Goal: Navigation & Orientation: Find specific page/section

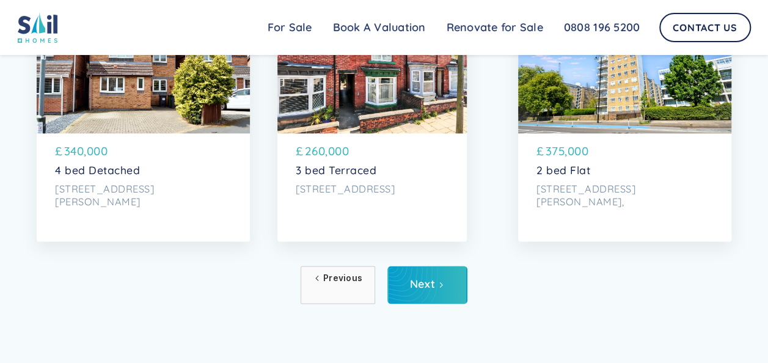
scroll to position [5467, 0]
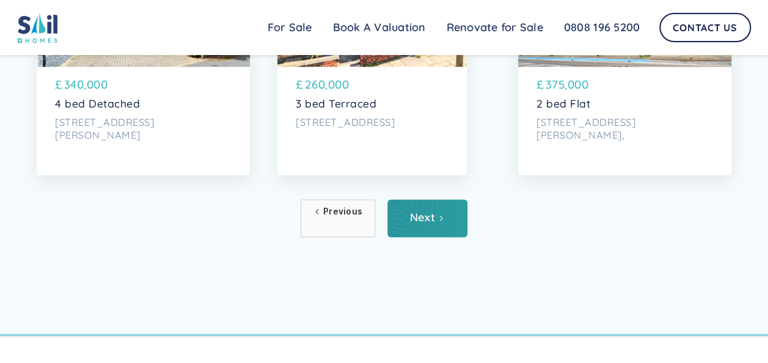
click at [429, 224] on div "Next" at bounding box center [422, 217] width 25 height 12
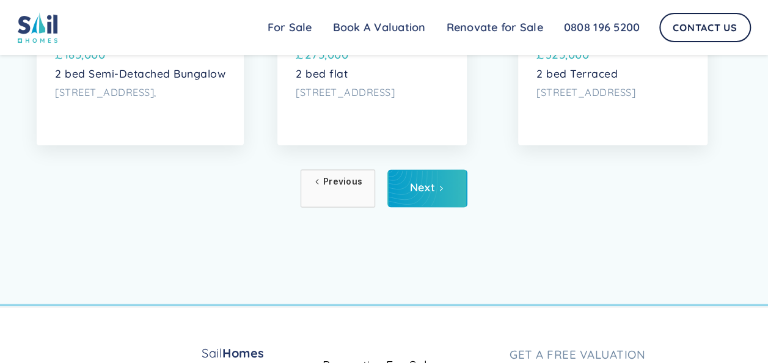
scroll to position [5504, 0]
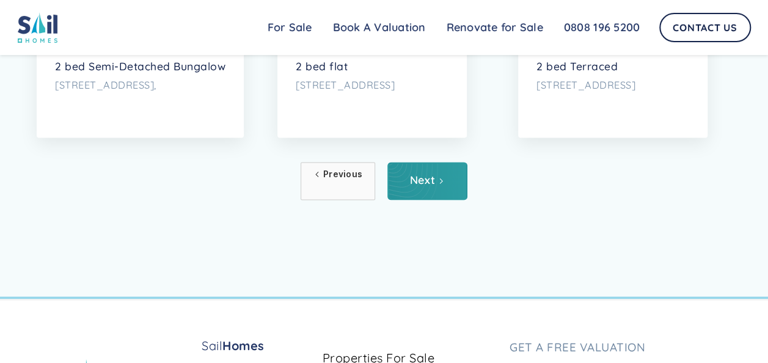
click at [434, 200] on link "Next" at bounding box center [427, 181] width 80 height 38
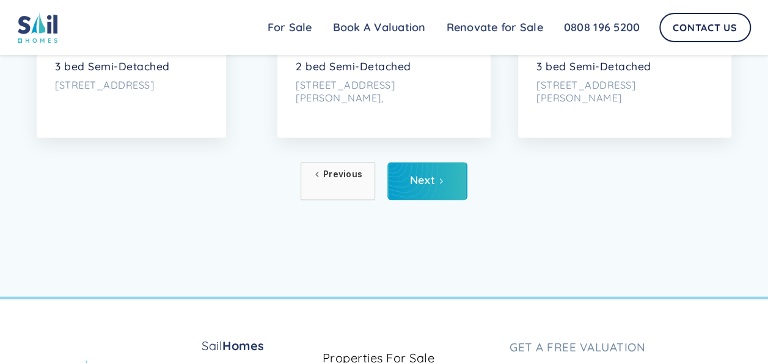
scroll to position [5533, 0]
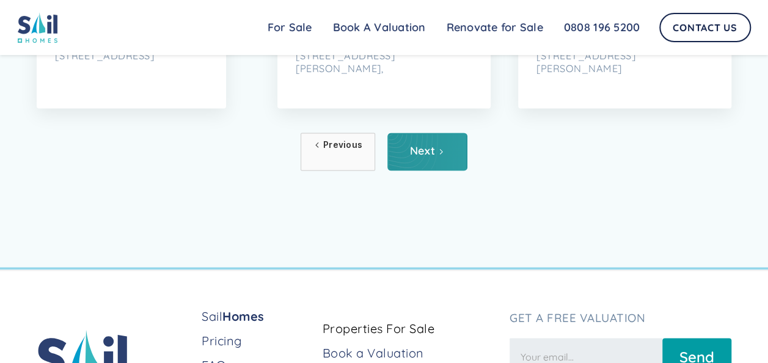
click at [447, 170] on link "Next" at bounding box center [427, 152] width 80 height 38
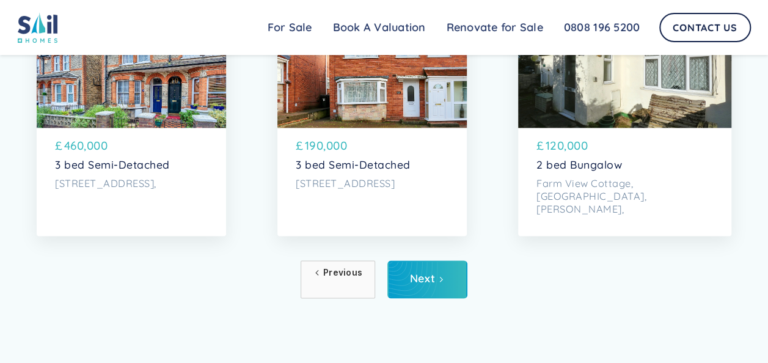
scroll to position [5511, 0]
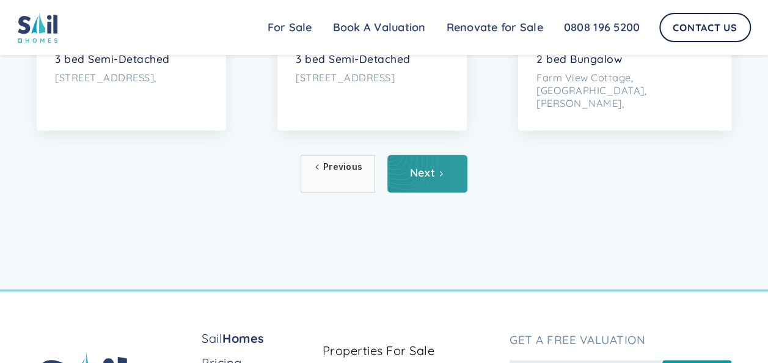
click at [434, 192] on link "Next" at bounding box center [427, 174] width 80 height 38
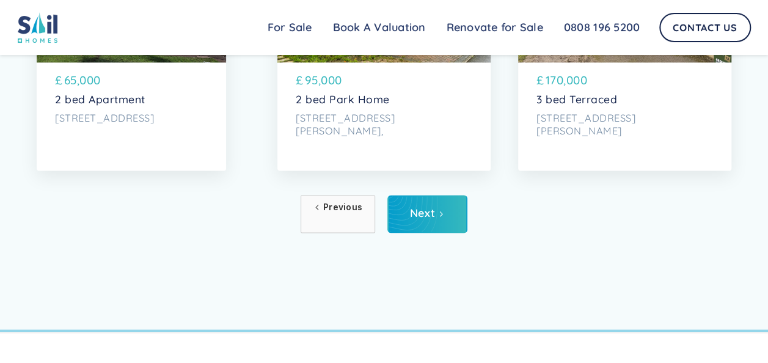
scroll to position [5520, 0]
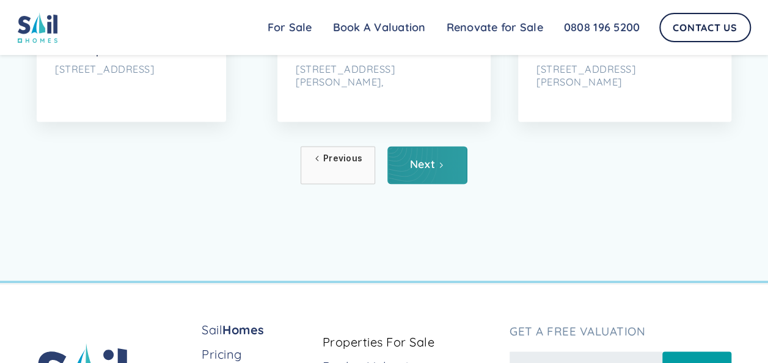
click at [432, 170] on div "Next" at bounding box center [422, 164] width 25 height 12
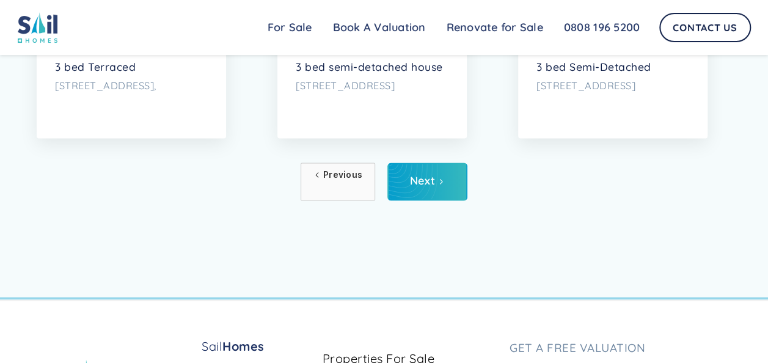
scroll to position [5552, 0]
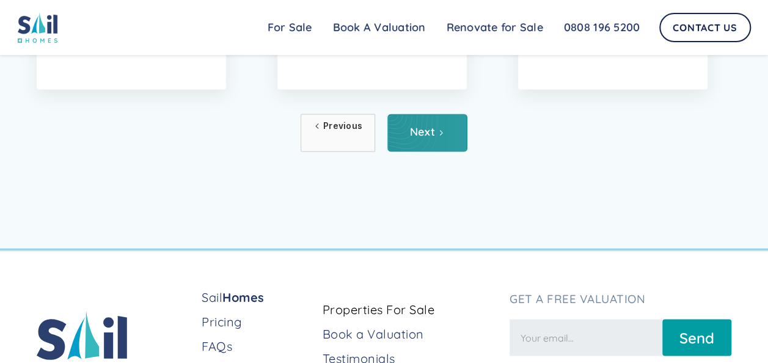
click at [445, 151] on link "Next" at bounding box center [427, 133] width 80 height 38
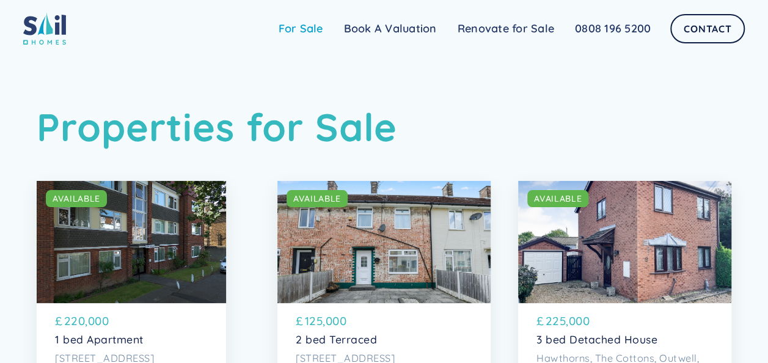
click at [311, 27] on link "For Sale" at bounding box center [300, 28] width 65 height 24
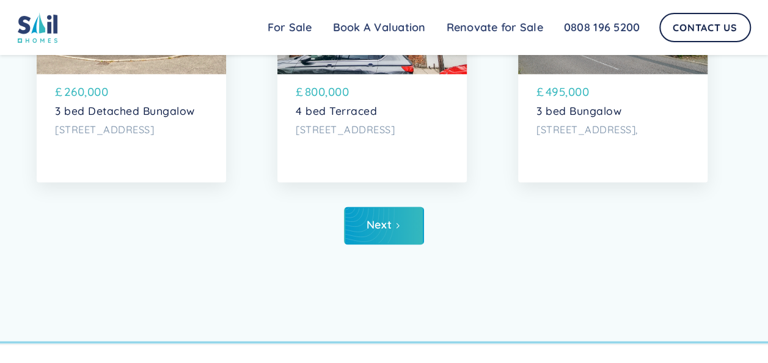
scroll to position [5467, 0]
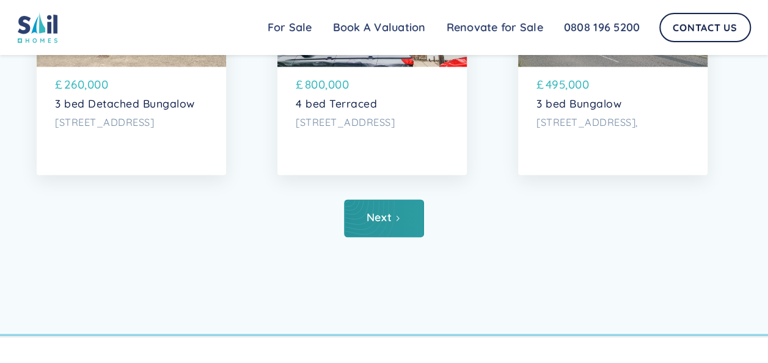
click at [401, 237] on link "Next" at bounding box center [384, 218] width 80 height 38
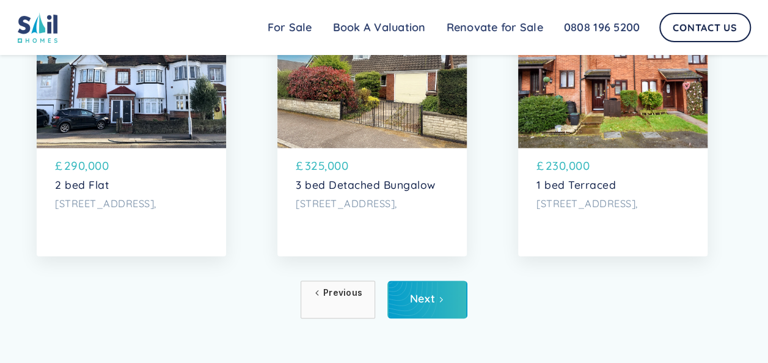
scroll to position [5467, 0]
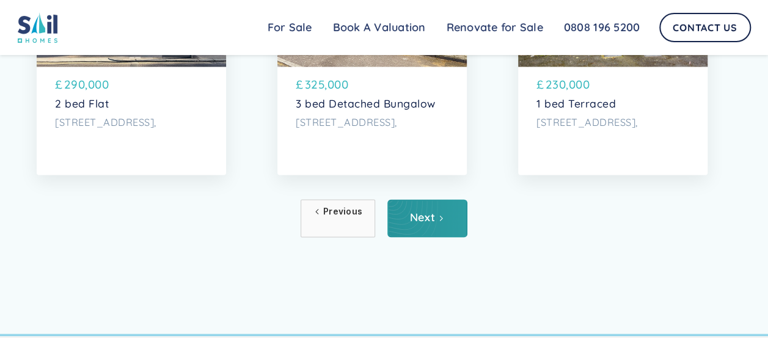
click at [434, 237] on link "Next" at bounding box center [427, 218] width 80 height 38
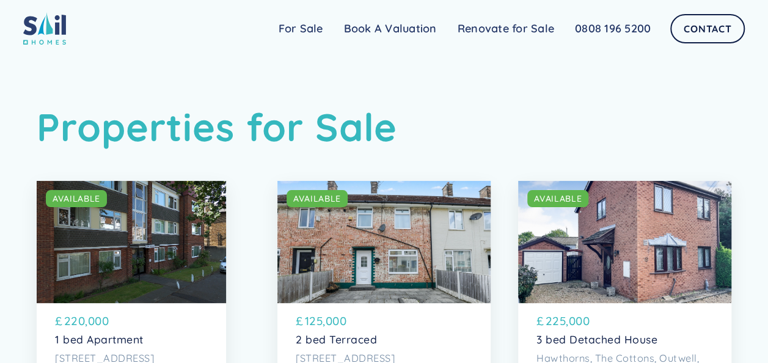
click at [37, 20] on img at bounding box center [44, 28] width 43 height 32
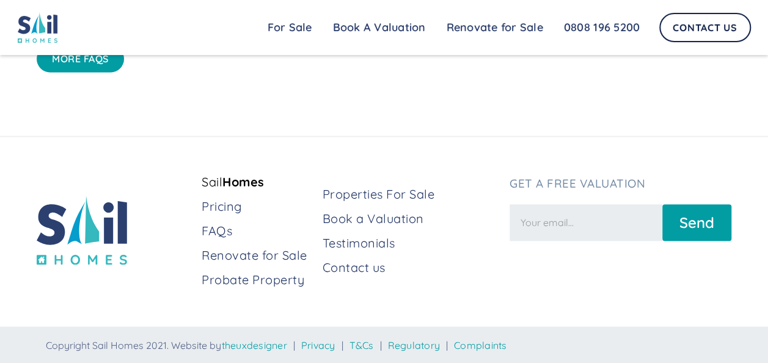
scroll to position [3187, 0]
click at [263, 276] on link "Probate Property" at bounding box center [257, 279] width 111 height 17
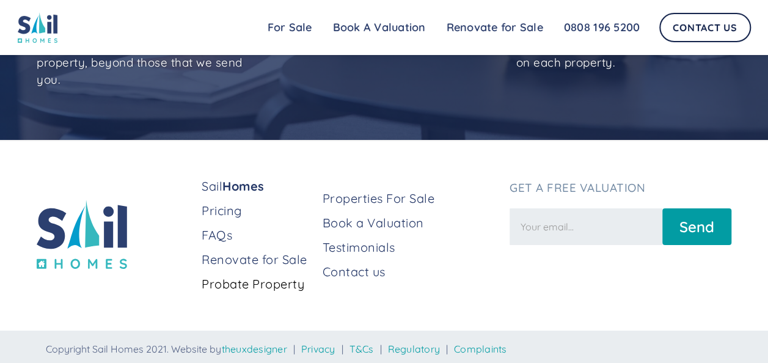
scroll to position [2196, 0]
